Goal: Task Accomplishment & Management: Use online tool/utility

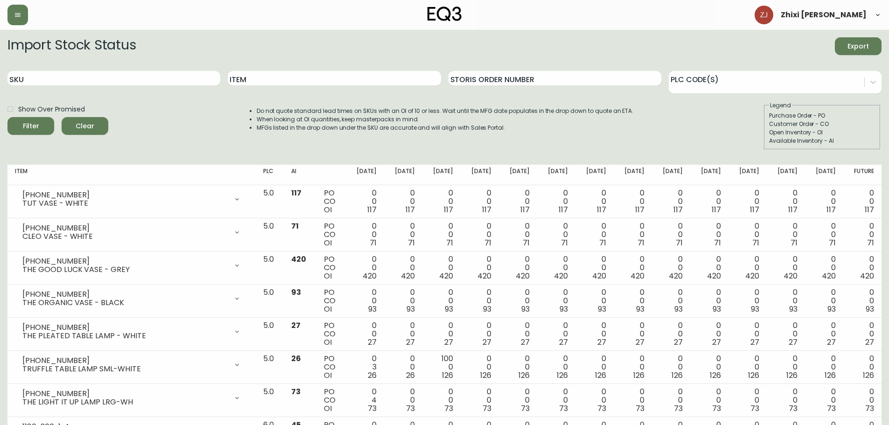
click at [873, 43] on span "Export" at bounding box center [858, 47] width 32 height 12
